Goal: Task Accomplishment & Management: Use online tool/utility

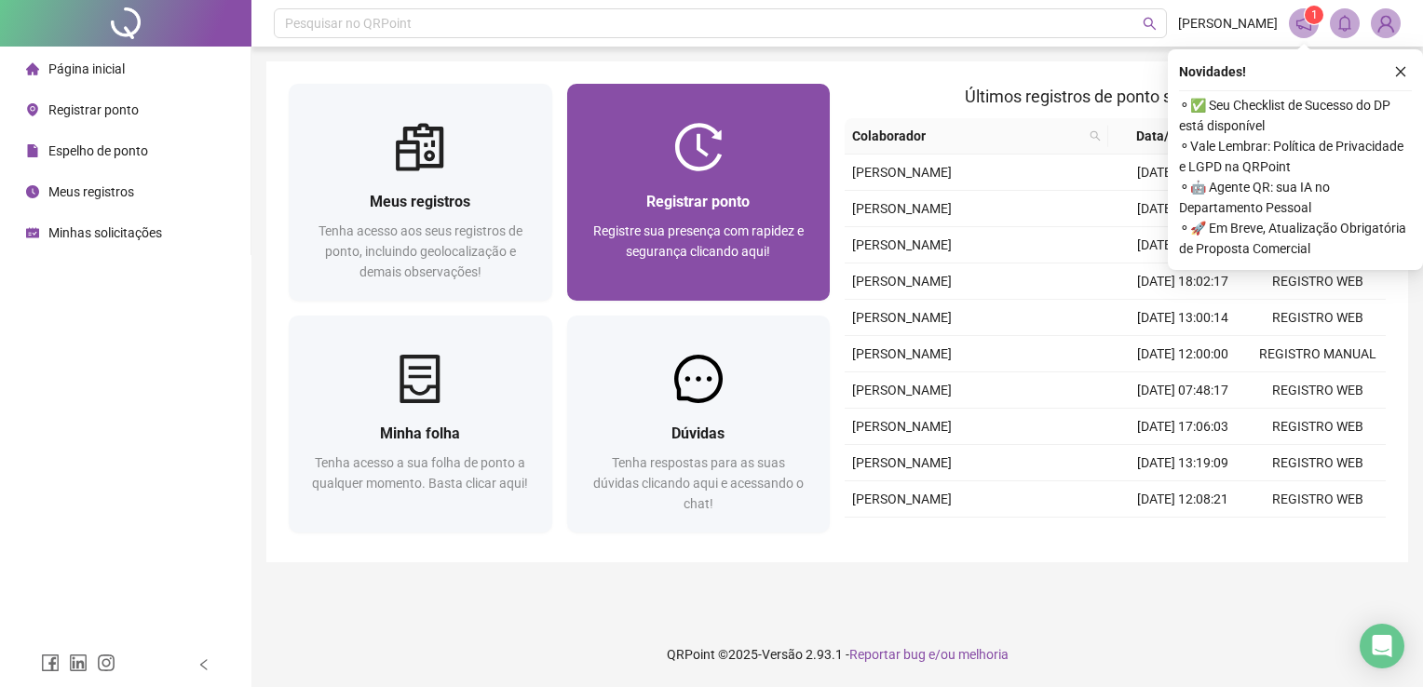
click at [803, 255] on div "Registre sua presença com rapidez e segurança clicando aqui!" at bounding box center [699, 251] width 219 height 61
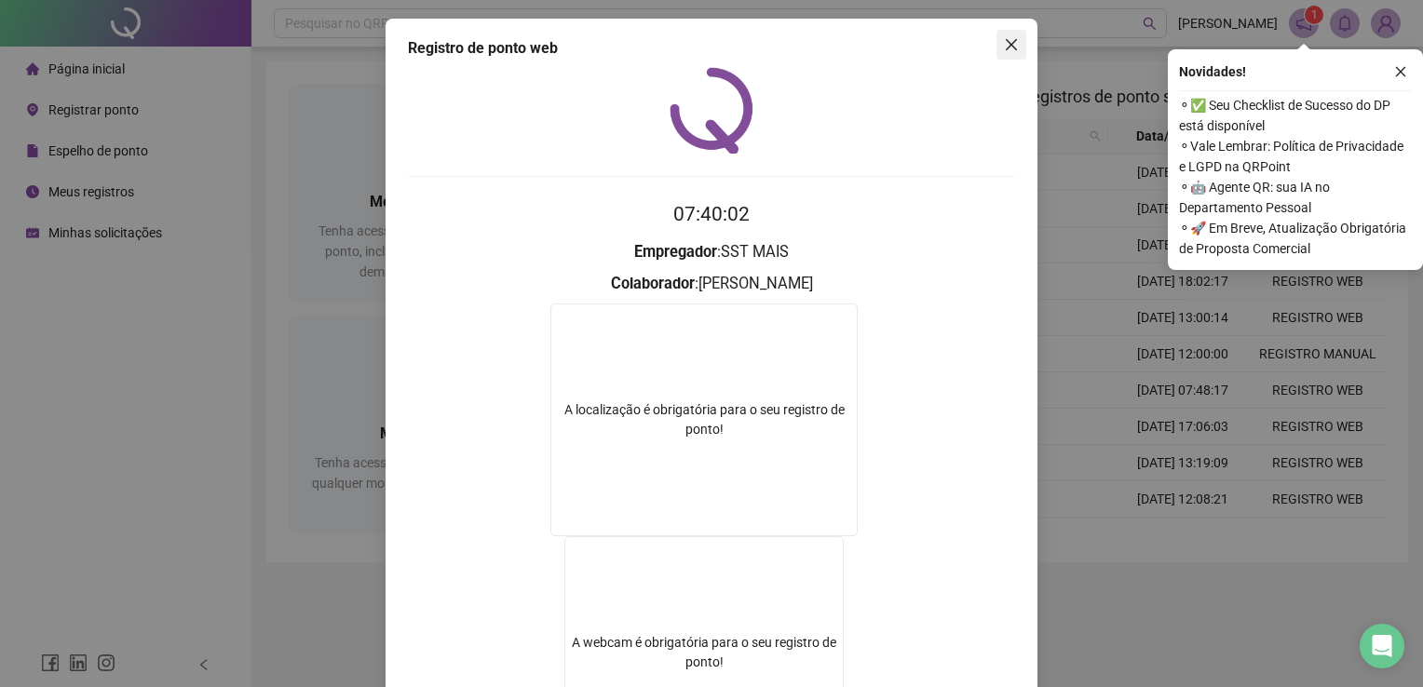
click at [1004, 44] on icon "close" at bounding box center [1011, 44] width 15 height 15
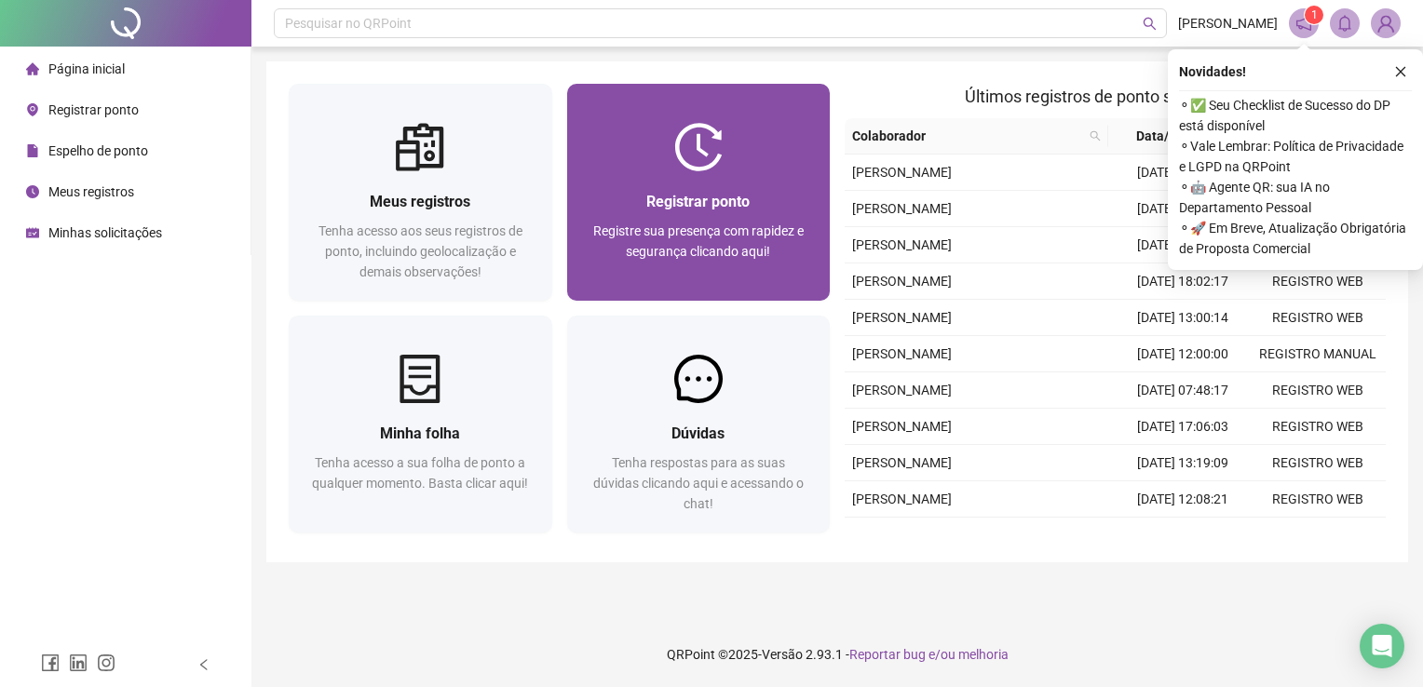
click at [666, 193] on span "Registrar ponto" at bounding box center [697, 202] width 103 height 18
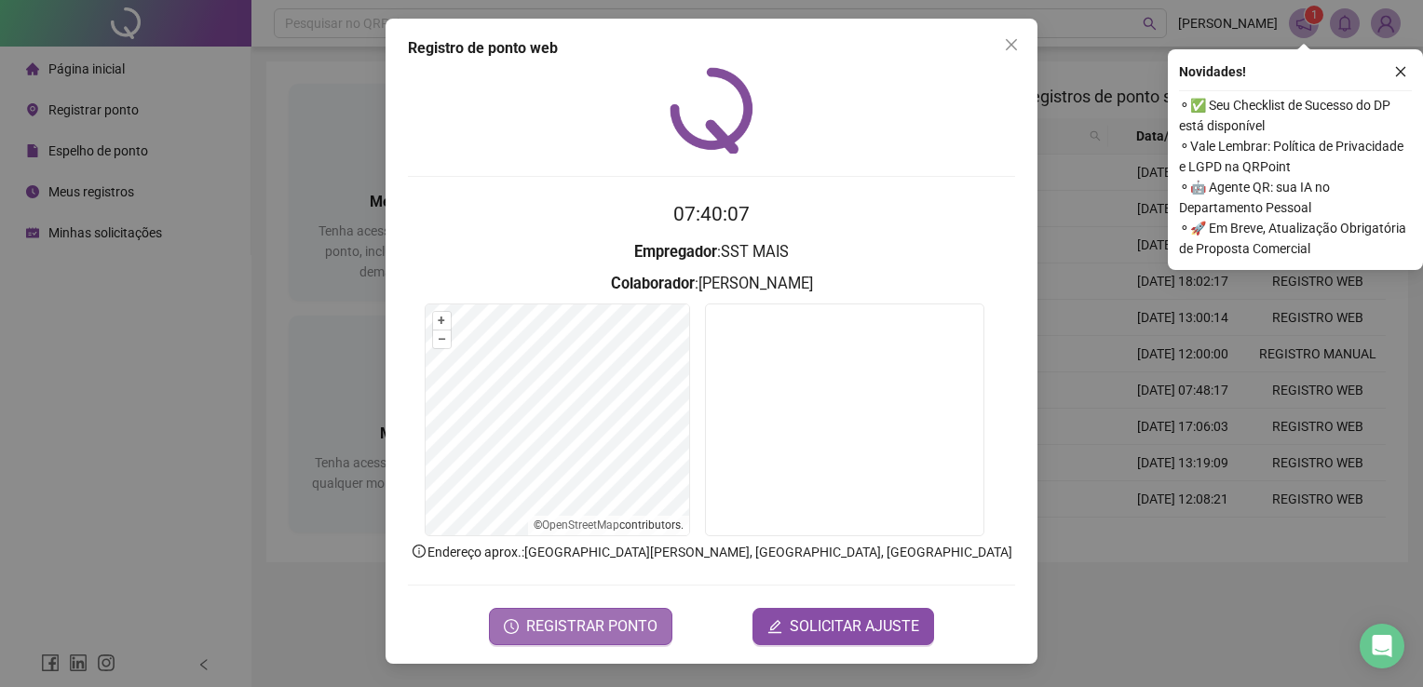
click at [586, 624] on span "REGISTRAR PONTO" at bounding box center [591, 627] width 131 height 22
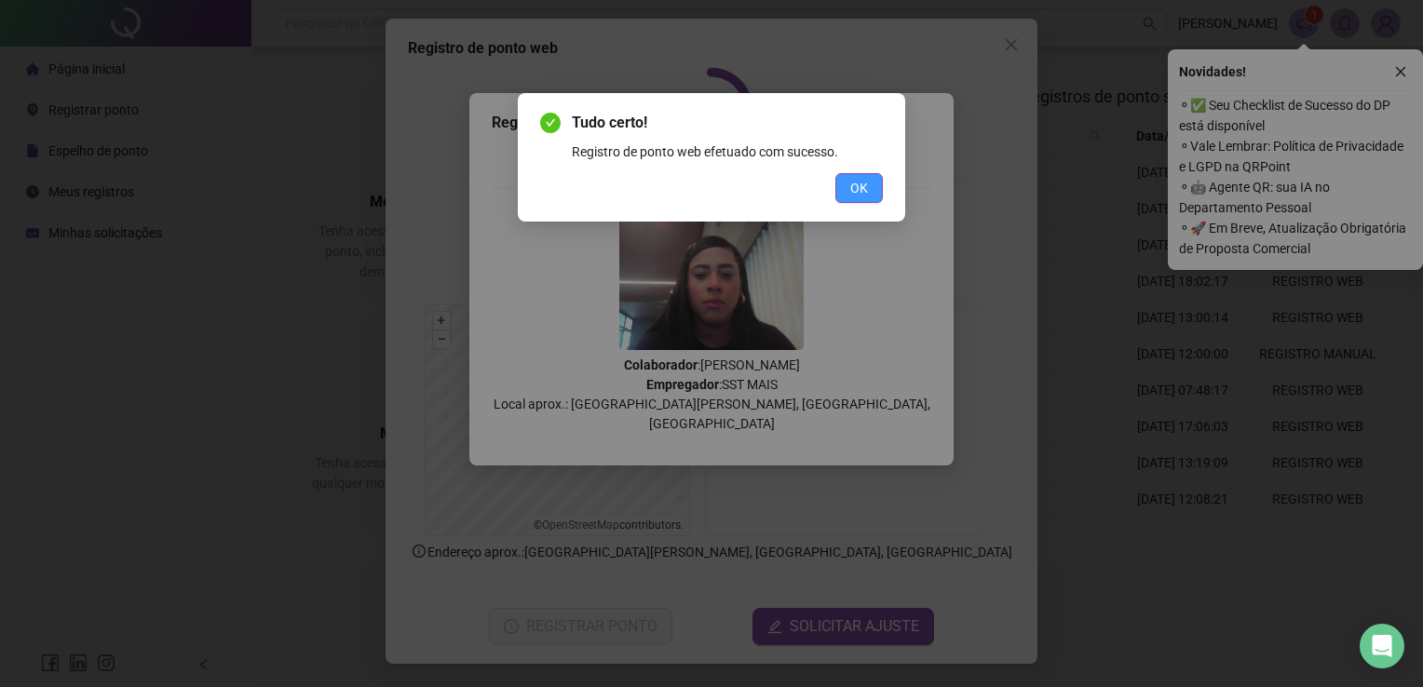
click at [870, 185] on button "OK" at bounding box center [858, 188] width 47 height 30
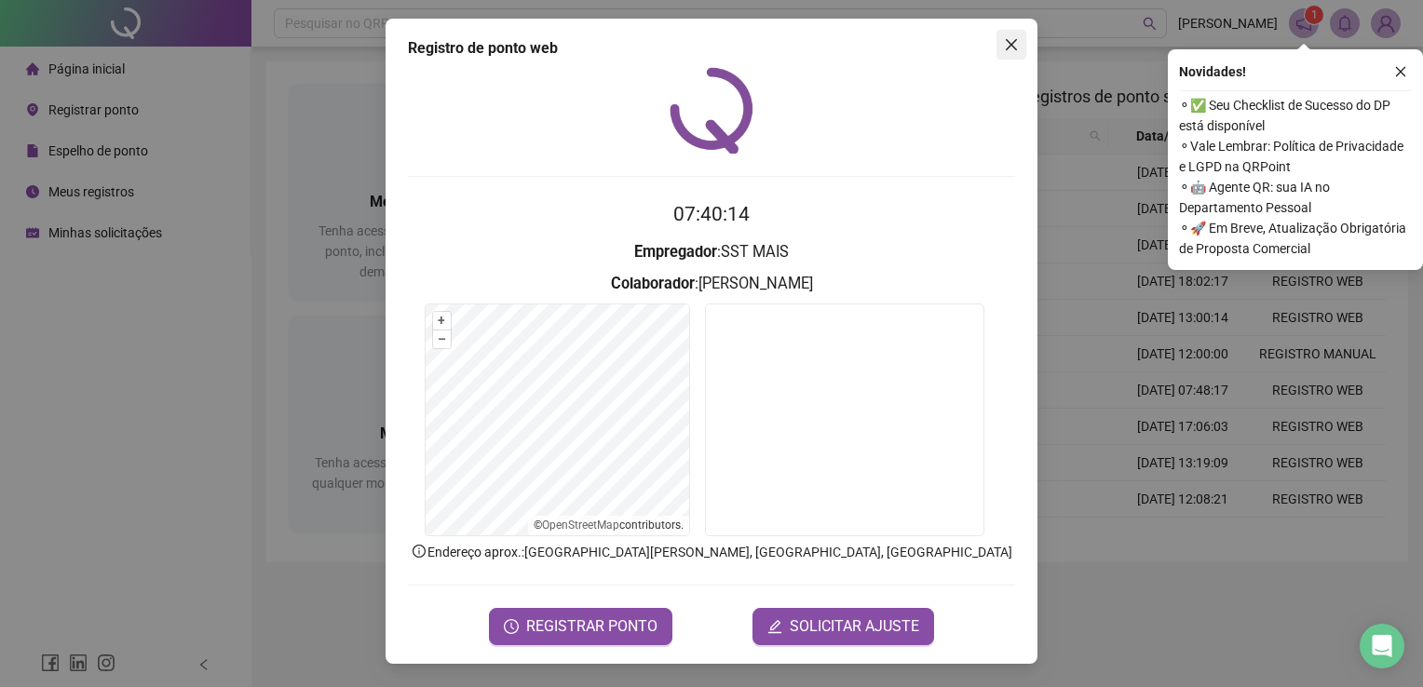
click at [1013, 37] on icon "close" at bounding box center [1011, 44] width 15 height 15
